Goal: Transaction & Acquisition: Purchase product/service

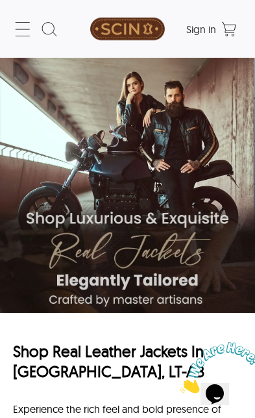
click at [23, 28] on icon at bounding box center [22, 29] width 21 height 21
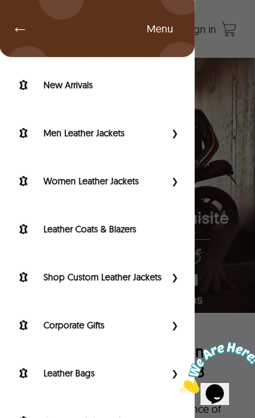
scroll to position [8, 0]
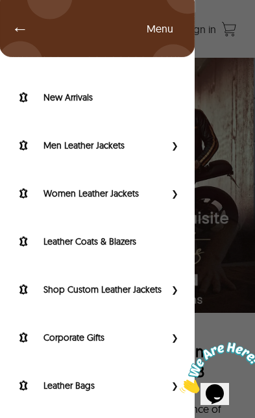
click at [125, 146] on label "Men Leather Jackets" at bounding box center [103, 145] width 121 height 13
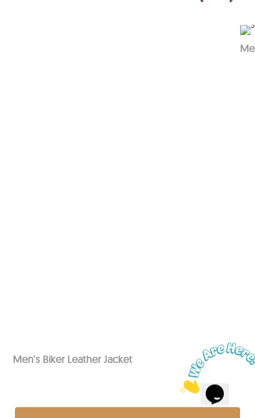
scroll to position [775, 0]
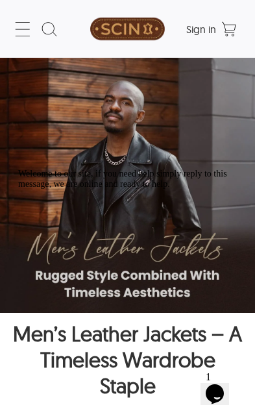
click at [21, 26] on icon at bounding box center [22, 29] width 21 height 21
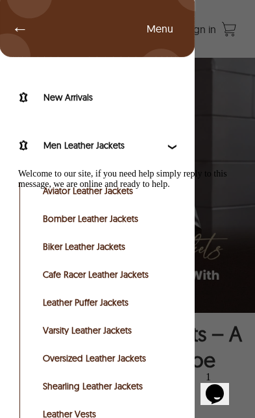
click at [130, 147] on label "Men Leather Jackets" at bounding box center [103, 145] width 121 height 13
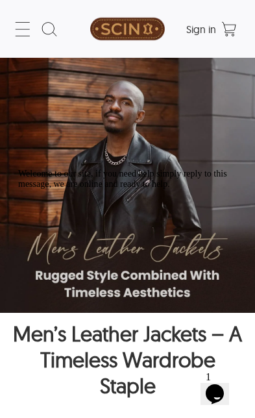
click at [27, 30] on icon at bounding box center [22, 29] width 21 height 21
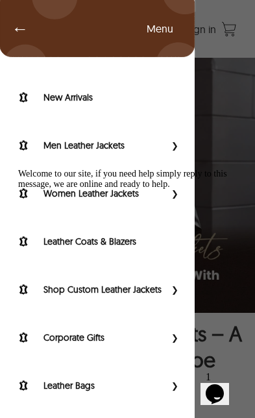
click at [181, 150] on span "Primary Side Menu" at bounding box center [173, 145] width 17 height 13
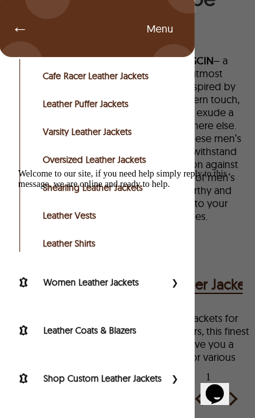
scroll to position [210, 0]
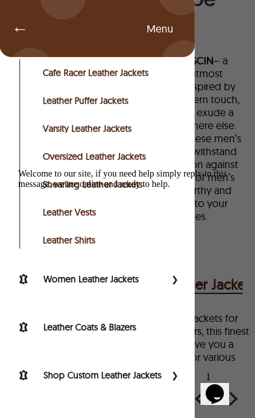
click at [127, 103] on link "Leather Puffer Jackets" at bounding box center [108, 100] width 130 height 13
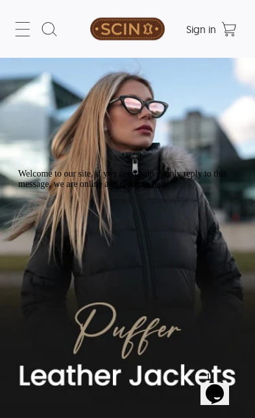
select select "********"
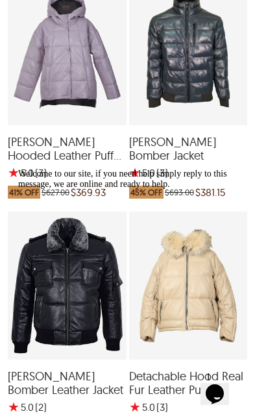
scroll to position [540, 0]
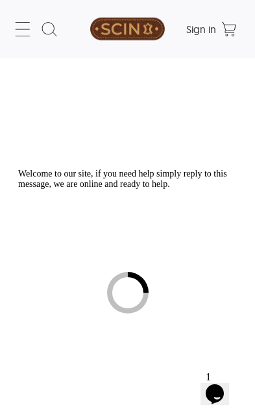
select select "********"
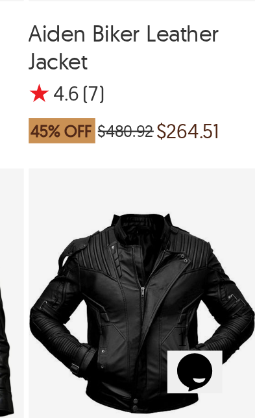
scroll to position [939, 0]
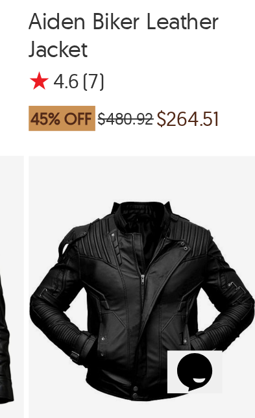
click at [189, 335] on icon "Chat widget" at bounding box center [181, 344] width 18 height 19
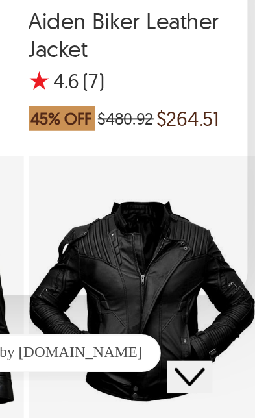
click at [186, 340] on icon "Close Chat This icon closes the chat window." at bounding box center [179, 348] width 16 height 16
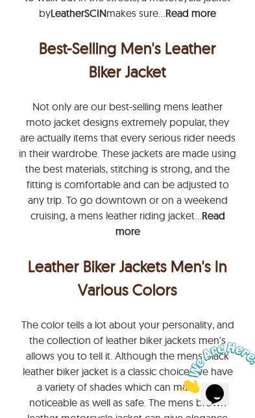
scroll to position [4481, 0]
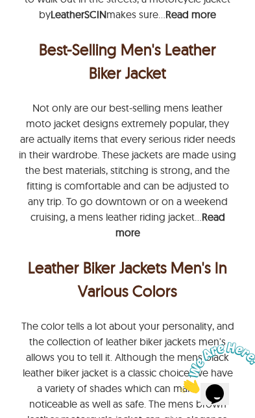
click at [166, 54] on p "Best-Selling Men's Leather Biker Jacket" at bounding box center [127, 61] width 211 height 47
click at [132, 234] on b "Read more" at bounding box center [170, 224] width 110 height 29
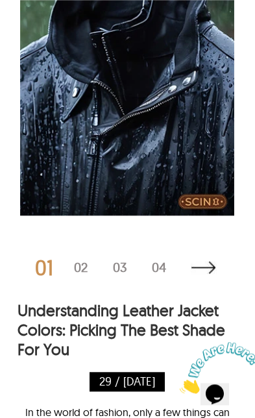
scroll to position [6208, 0]
click at [204, 274] on img at bounding box center [204, 267] width 26 height 13
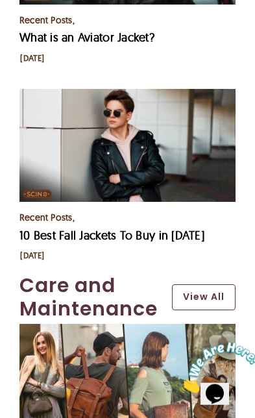
scroll to position [871, 0]
